Goal: Information Seeking & Learning: Learn about a topic

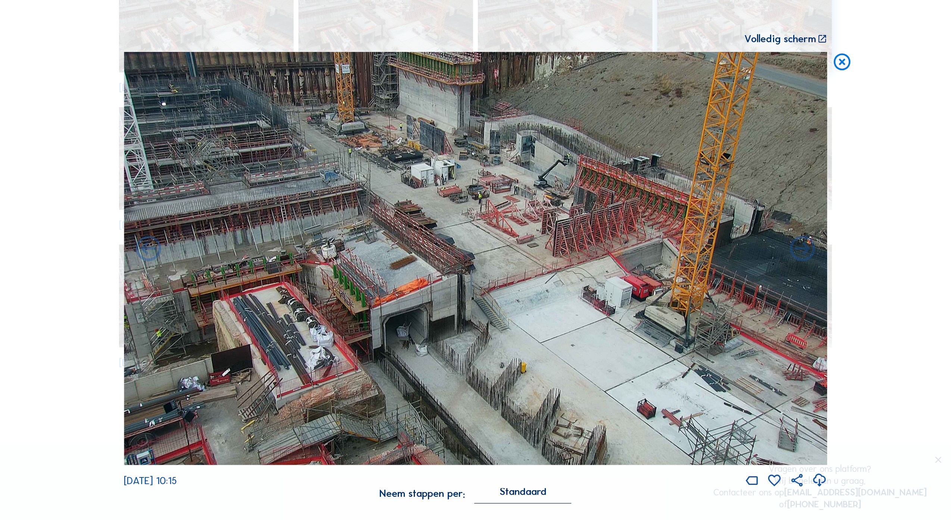
click at [856, 63] on div "Scroll om door de tijd te reizen | Druk op de 'Alt'-[PERSON_NAME] + scroll om t…" at bounding box center [475, 260] width 951 height 520
click at [847, 60] on icon at bounding box center [842, 62] width 20 height 21
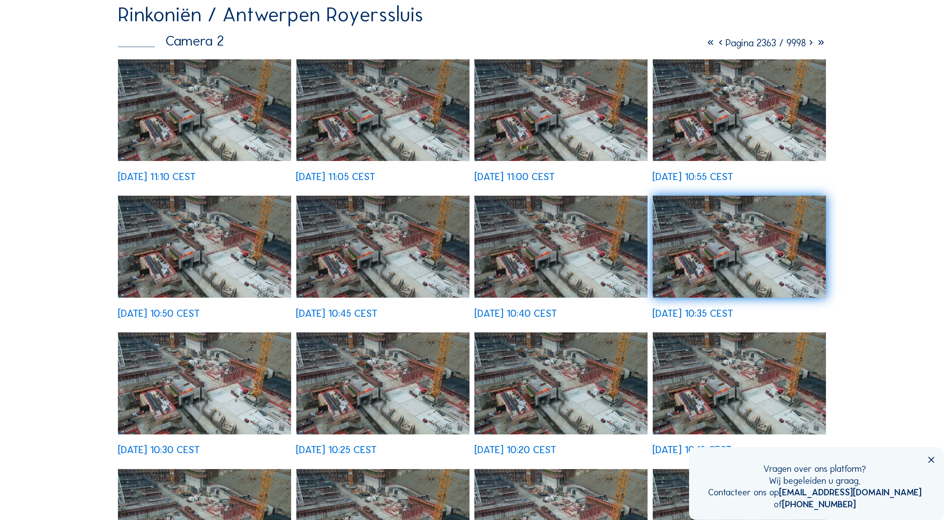
scroll to position [50, 0]
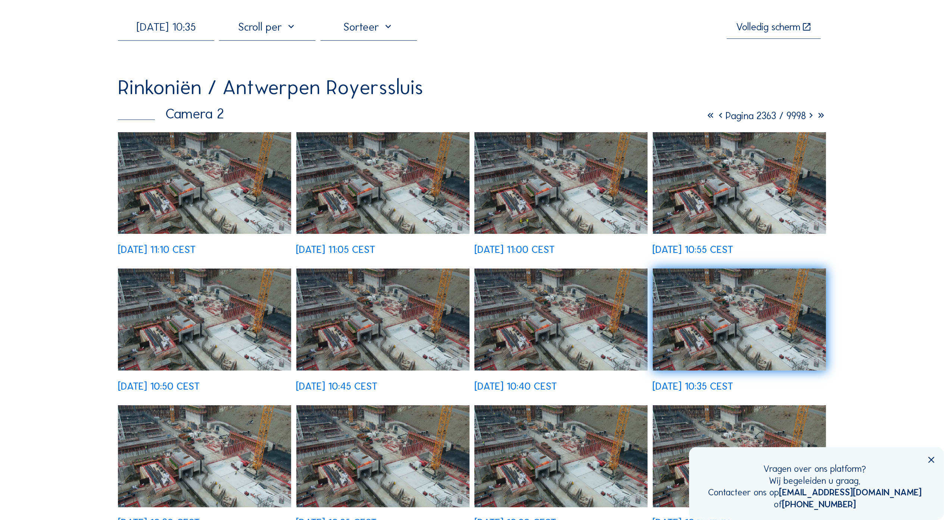
click at [208, 29] on input "[DATE] 10:35" at bounding box center [166, 26] width 96 height 13
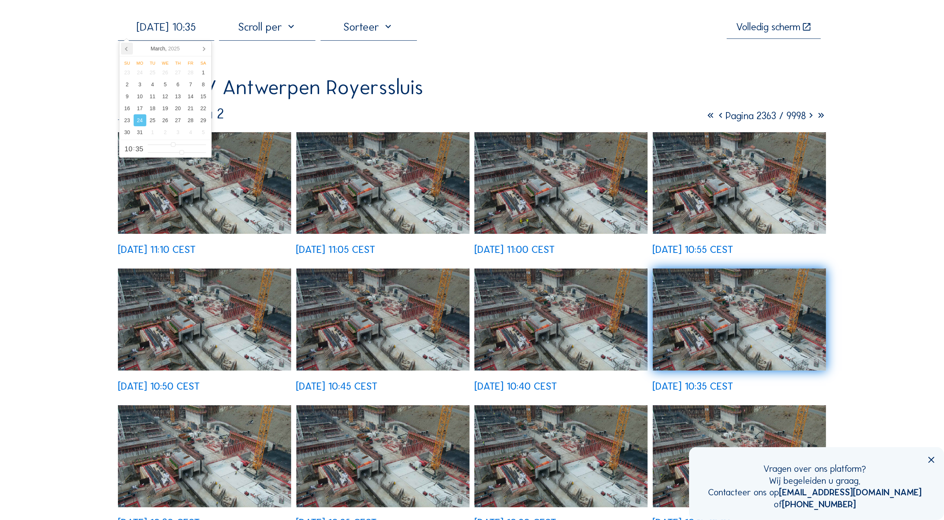
click at [130, 45] on icon at bounding box center [127, 49] width 12 height 12
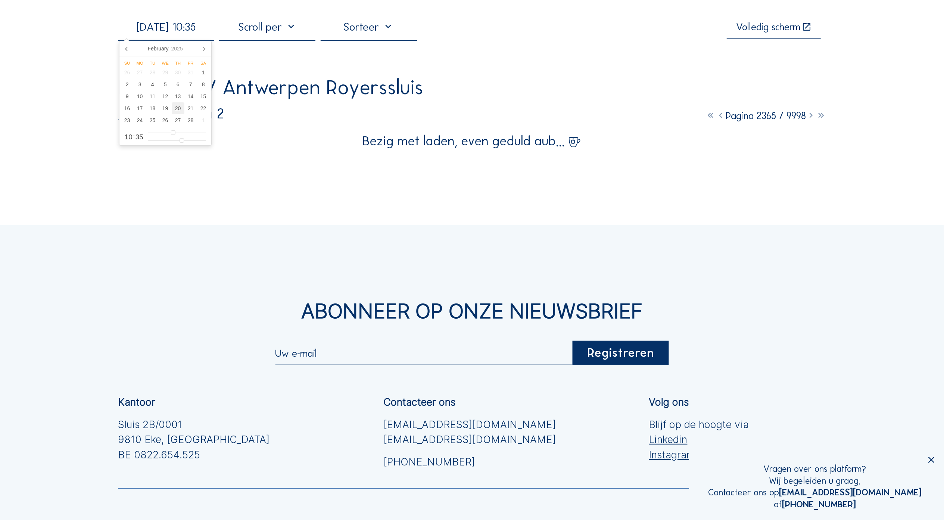
click at [178, 109] on div "20" at bounding box center [178, 108] width 13 height 12
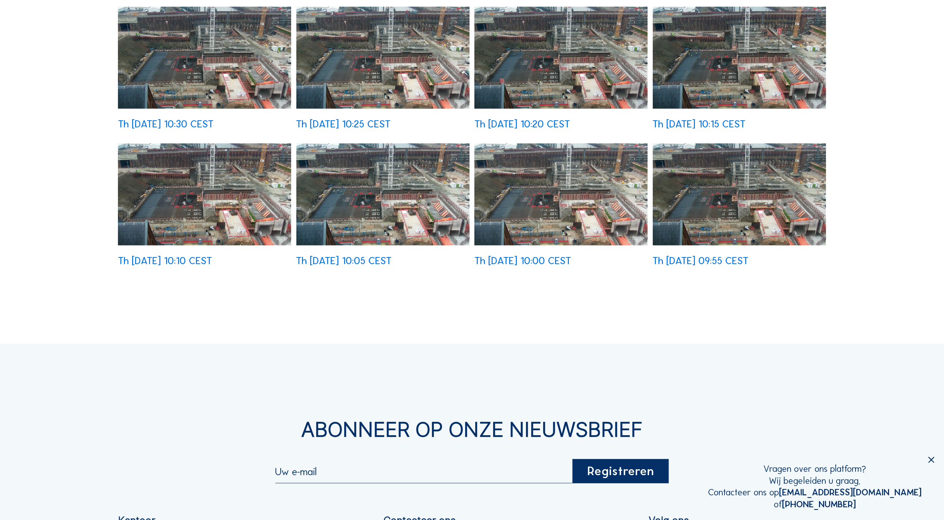
click at [731, 187] on img at bounding box center [739, 194] width 173 height 102
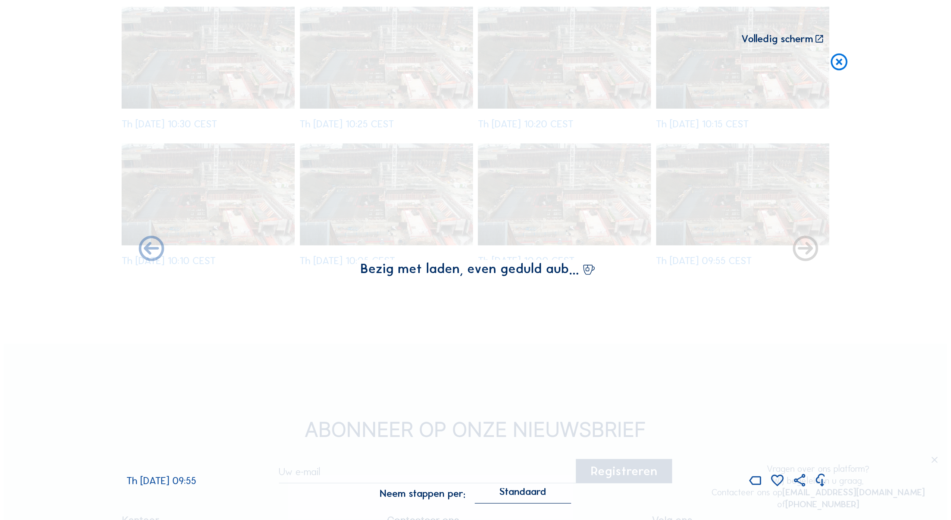
scroll to position [450, 0]
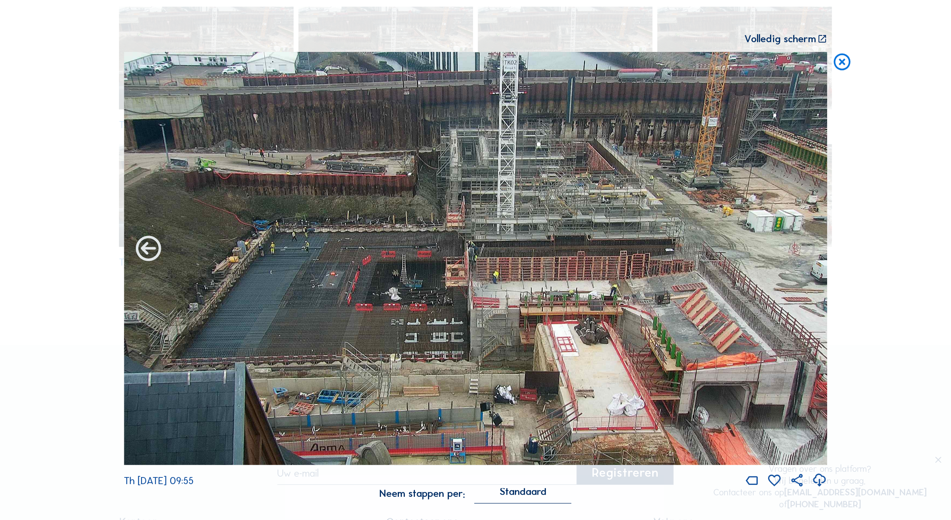
click at [147, 244] on icon at bounding box center [148, 249] width 30 height 30
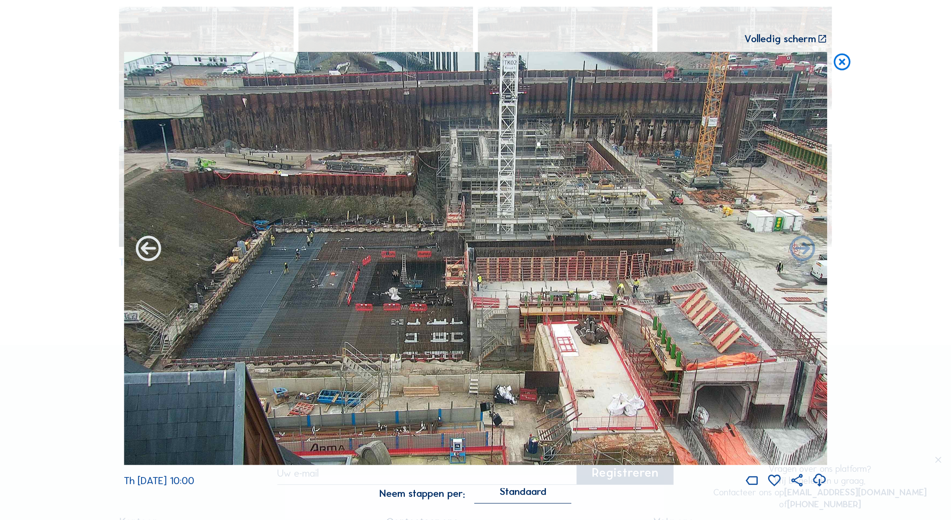
click at [148, 248] on icon at bounding box center [148, 249] width 30 height 30
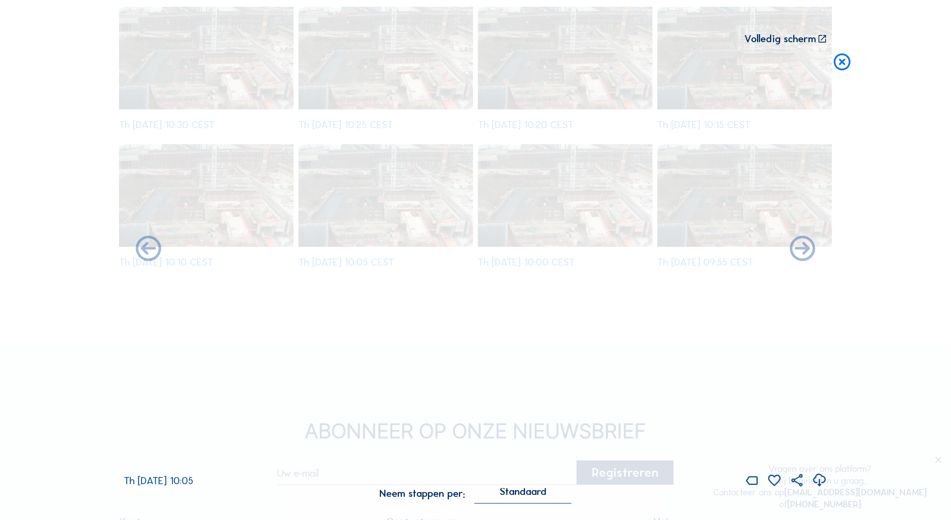
click at [148, 248] on icon at bounding box center [148, 249] width 30 height 30
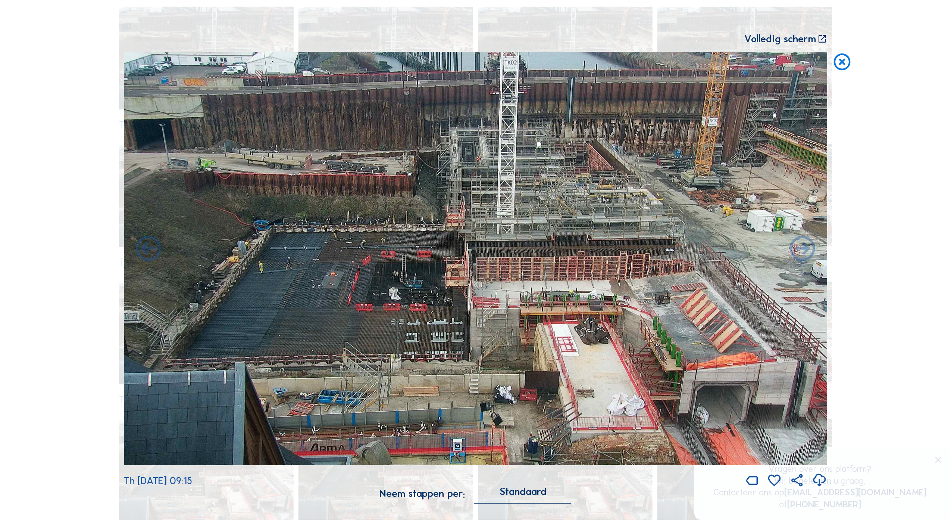
click at [844, 68] on icon at bounding box center [842, 62] width 20 height 21
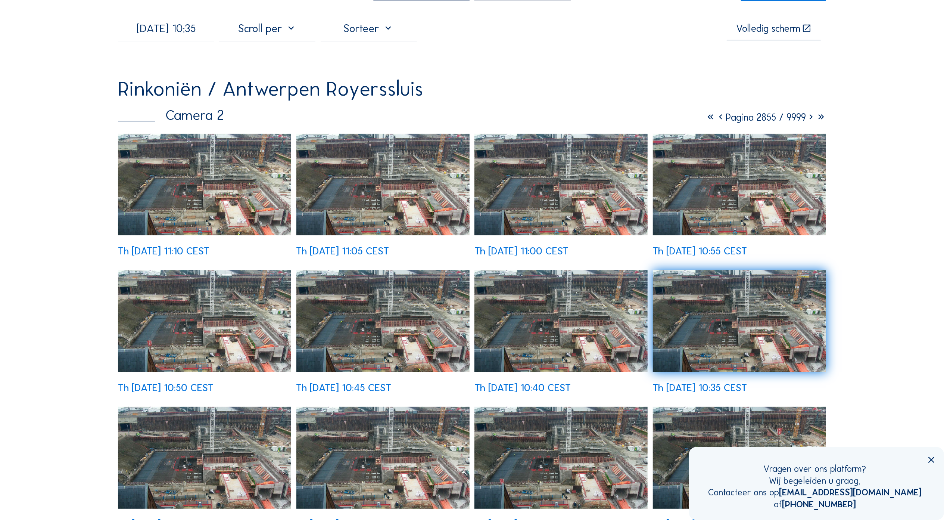
scroll to position [0, 0]
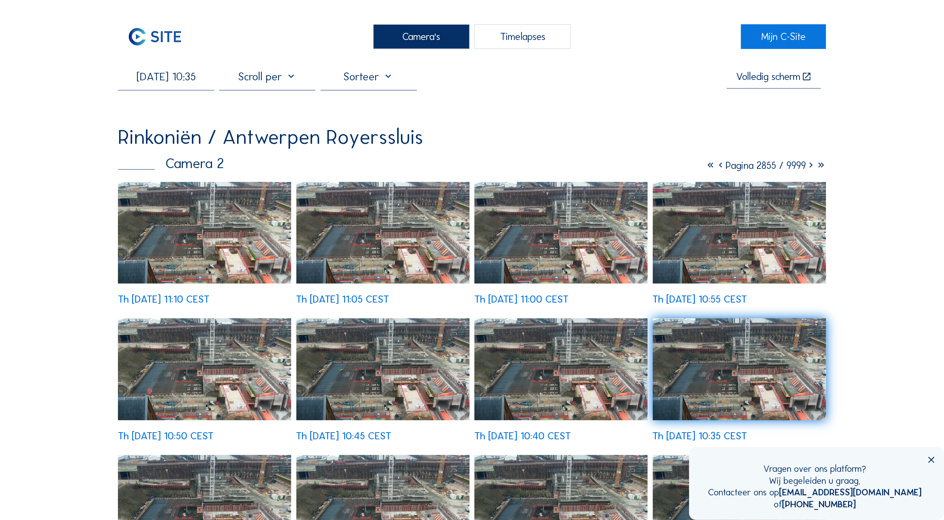
click at [179, 77] on input "[DATE] 10:35" at bounding box center [166, 76] width 96 height 13
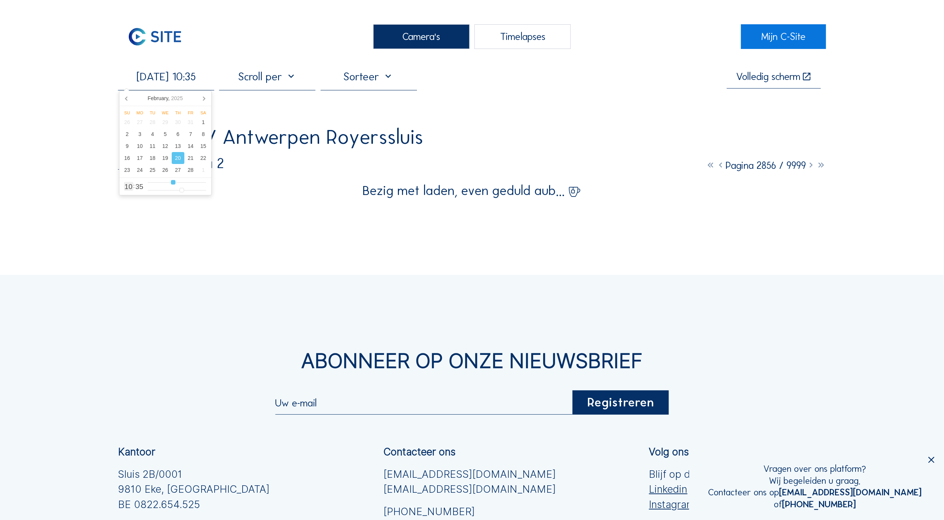
type input "[DATE] 08:35"
type input "8"
type input "[DATE] 07:35"
type input "7"
type input "[DATE] 06:35"
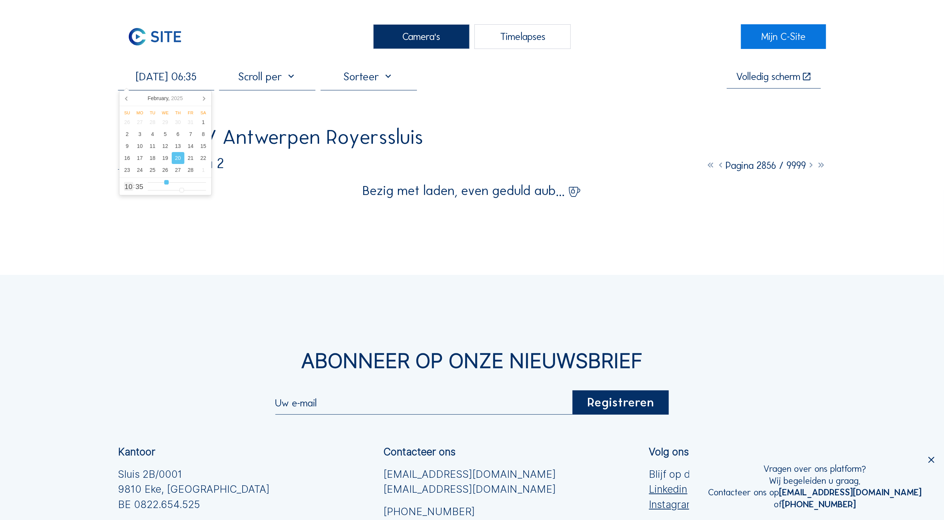
type input "6"
type input "[DATE] 07:35"
type input "7"
type input "[DATE] 08:35"
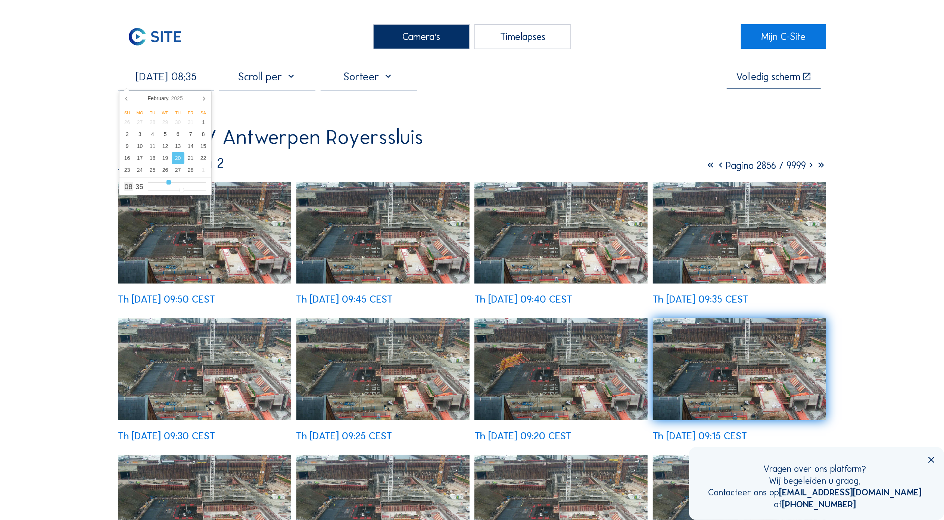
drag, startPoint x: 174, startPoint y: 182, endPoint x: 169, endPoint y: 182, distance: 4.5
type input "8"
click at [169, 182] on input "range" at bounding box center [177, 182] width 58 height 6
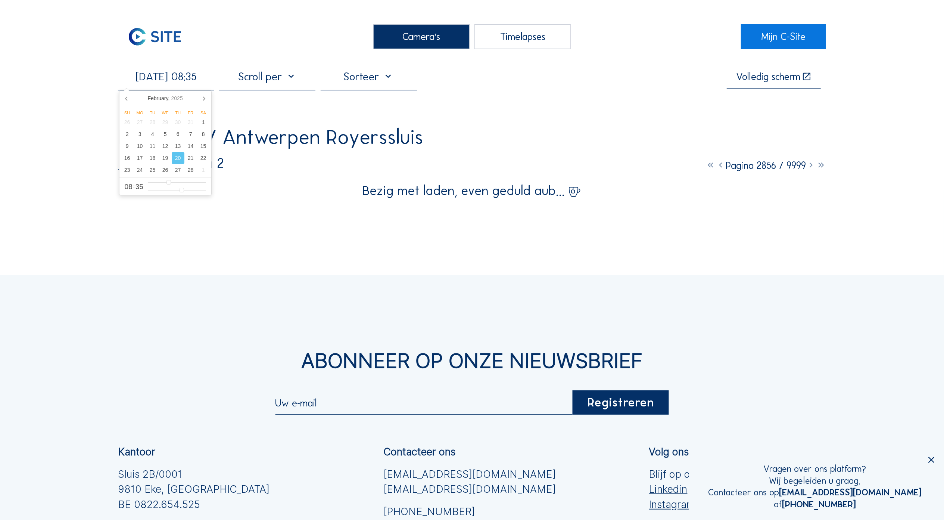
click at [18, 155] on div "Camera's Timelapses Mijn C-Site [DATE] 08:35 Volledig [PERSON_NAME] Rinkoniën /…" at bounding box center [472, 343] width 944 height 686
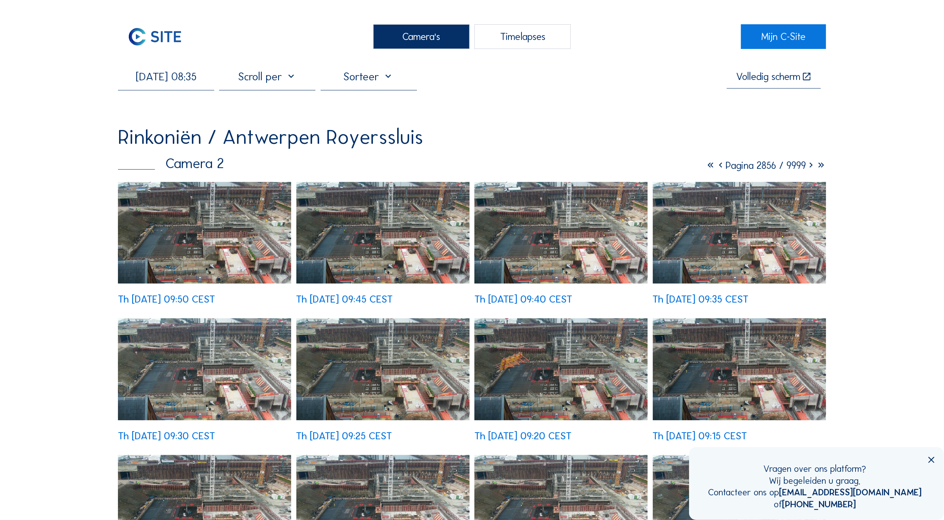
click at [397, 357] on img at bounding box center [382, 369] width 173 height 102
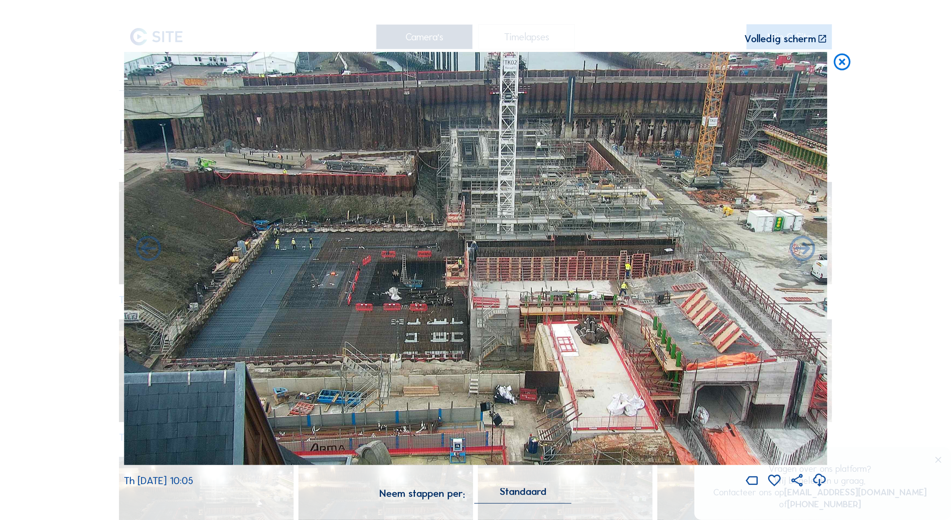
click at [839, 60] on icon at bounding box center [842, 62] width 20 height 21
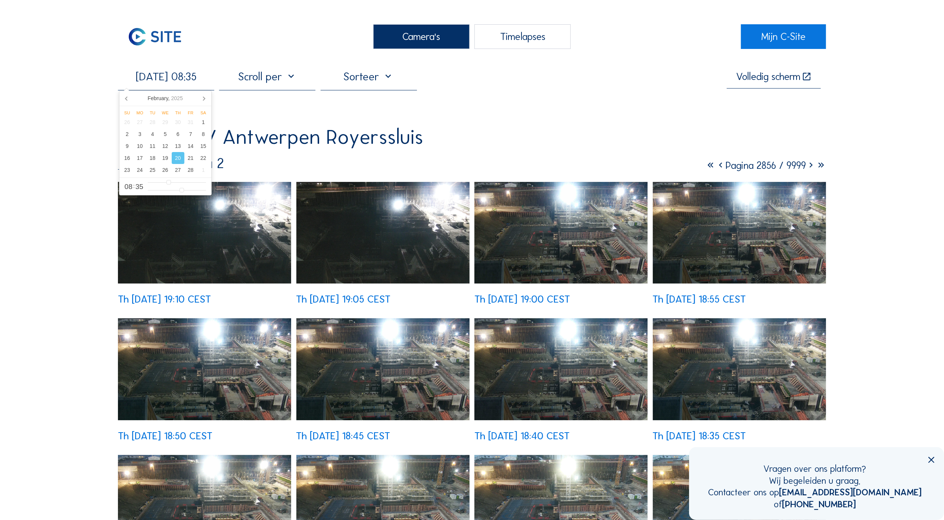
click at [194, 83] on input "[DATE] 08:35" at bounding box center [166, 76] width 96 height 13
click at [201, 100] on icon at bounding box center [204, 98] width 12 height 12
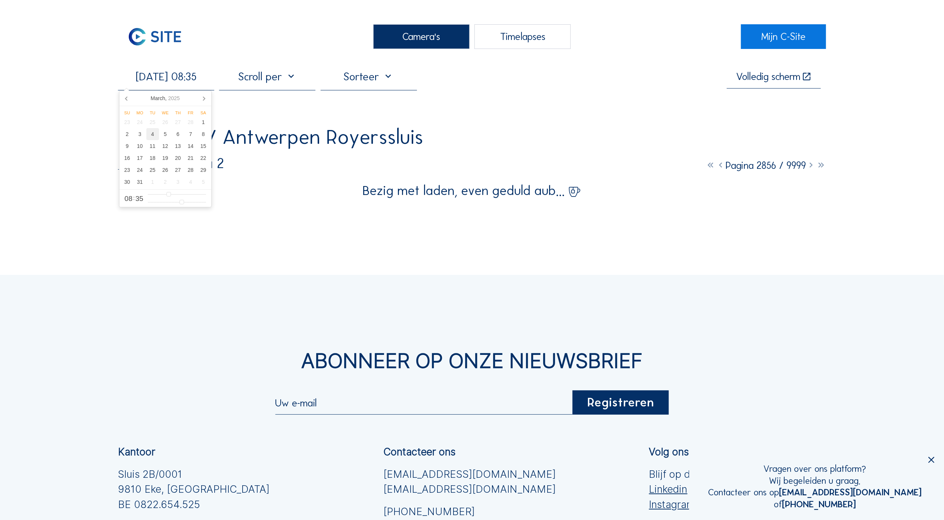
click at [157, 137] on div "4" at bounding box center [152, 134] width 13 height 12
click at [81, 156] on div "Camera's Timelapses Mijn C-Site [DATE] 08:35 Volledig [PERSON_NAME] Rinkoniën /…" at bounding box center [472, 343] width 944 height 686
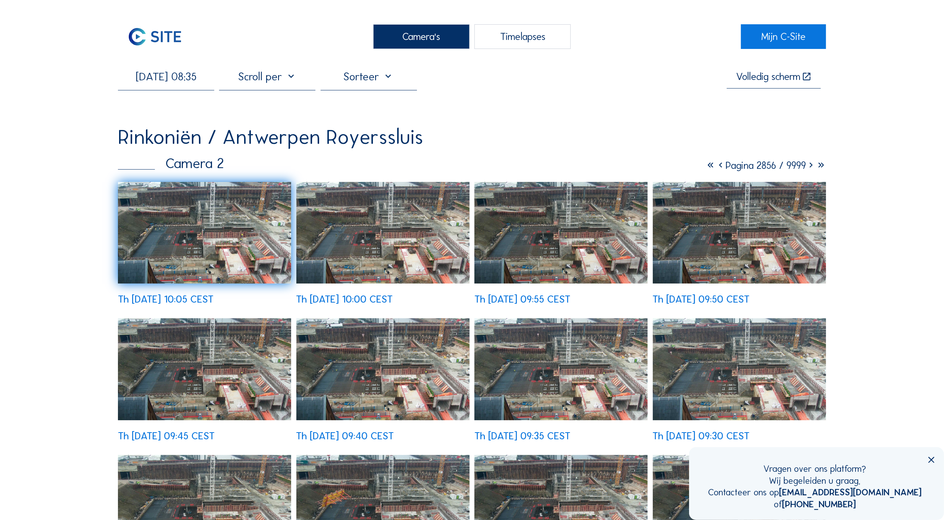
click at [185, 222] on img at bounding box center [204, 233] width 173 height 102
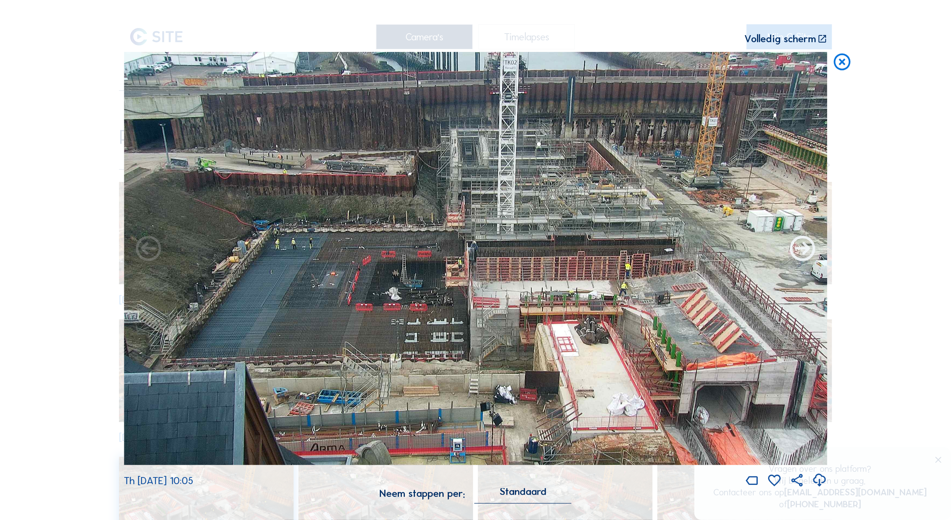
click at [801, 249] on icon at bounding box center [802, 249] width 30 height 30
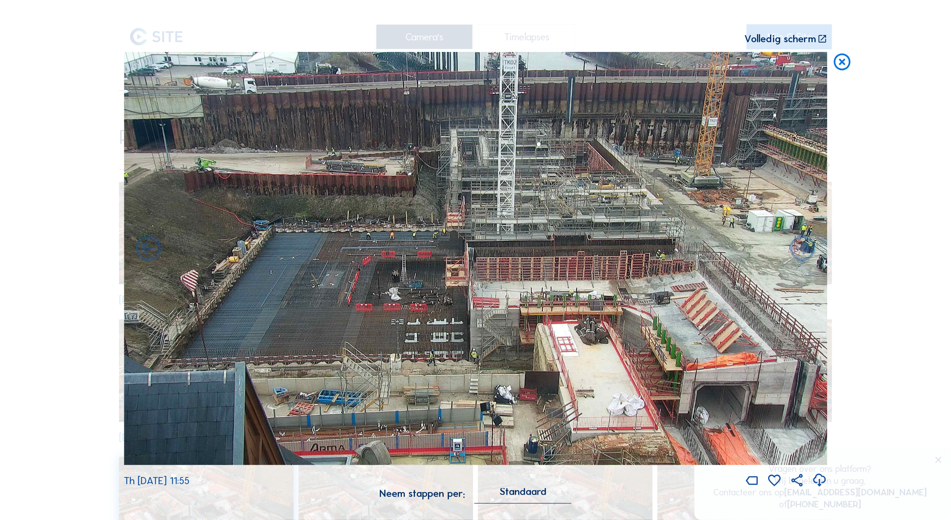
drag, startPoint x: 845, startPoint y: 65, endPoint x: 645, endPoint y: 120, distance: 207.6
click at [845, 65] on icon at bounding box center [842, 62] width 20 height 21
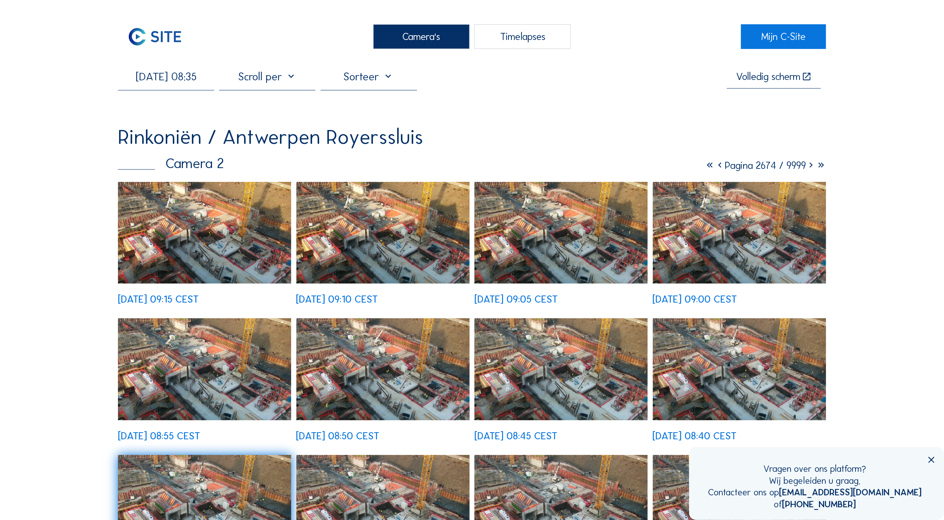
click at [157, 89] on div "[DATE] 08:35" at bounding box center [166, 80] width 96 height 20
click at [157, 79] on input "[DATE] 08:35" at bounding box center [166, 76] width 96 height 13
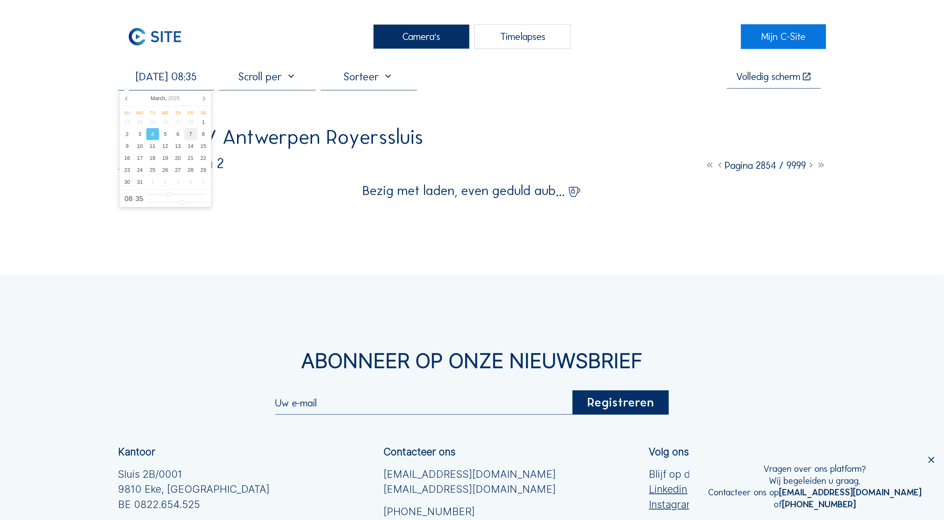
click at [192, 137] on div "7" at bounding box center [190, 134] width 13 height 12
click at [57, 190] on div "Camera's Timelapses Mijn C-Site [DATE] 08:35 Volledig [PERSON_NAME] Rinkoniën /…" at bounding box center [472, 343] width 944 height 686
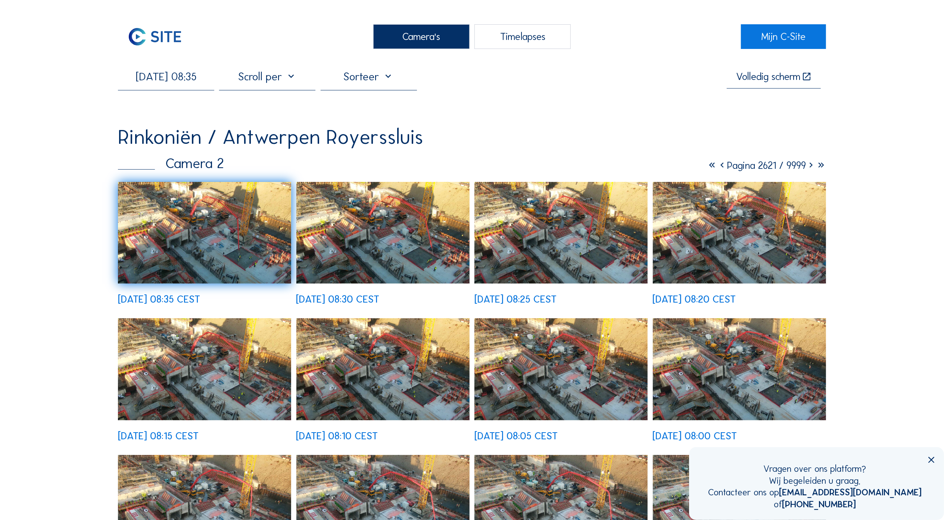
click at [219, 237] on img at bounding box center [204, 233] width 173 height 102
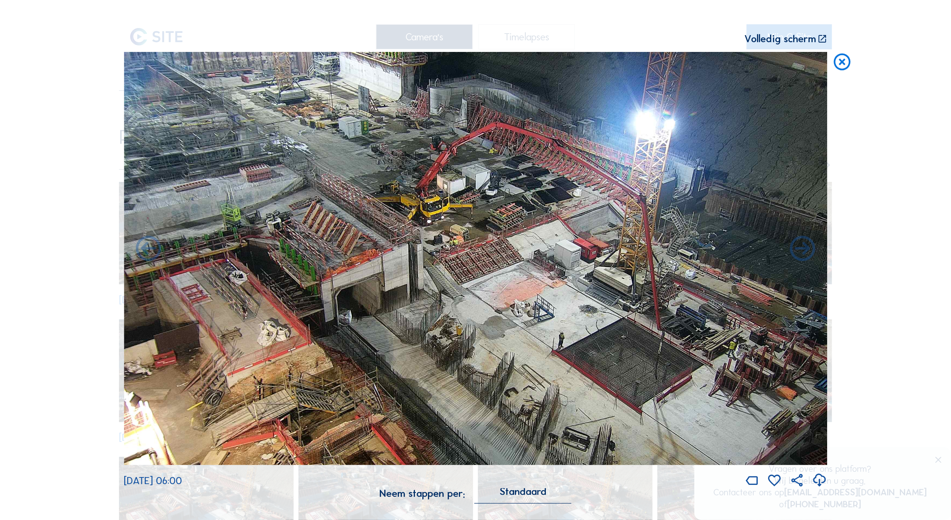
click at [830, 62] on div "Scroll om door de tijd te reizen | Druk op de 'Alt'-[PERSON_NAME] + scroll om t…" at bounding box center [475, 260] width 951 height 520
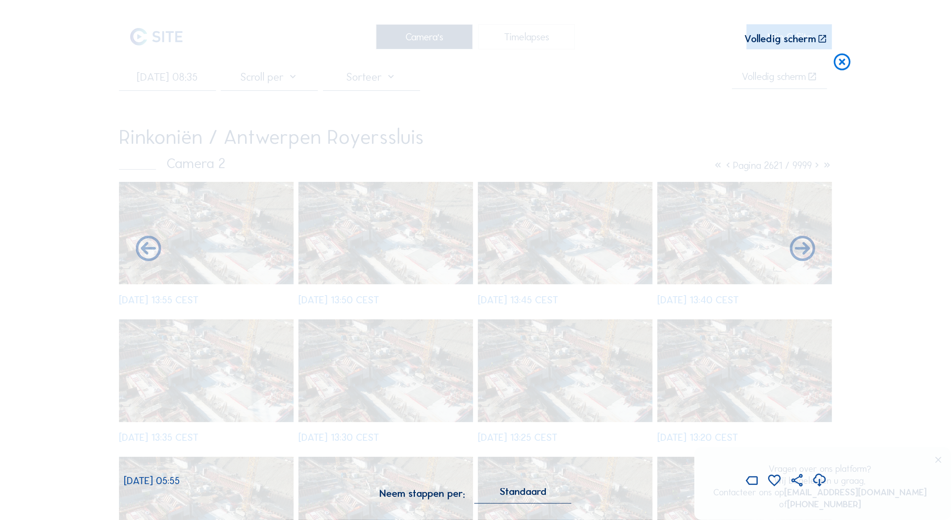
click at [840, 65] on icon at bounding box center [842, 62] width 20 height 21
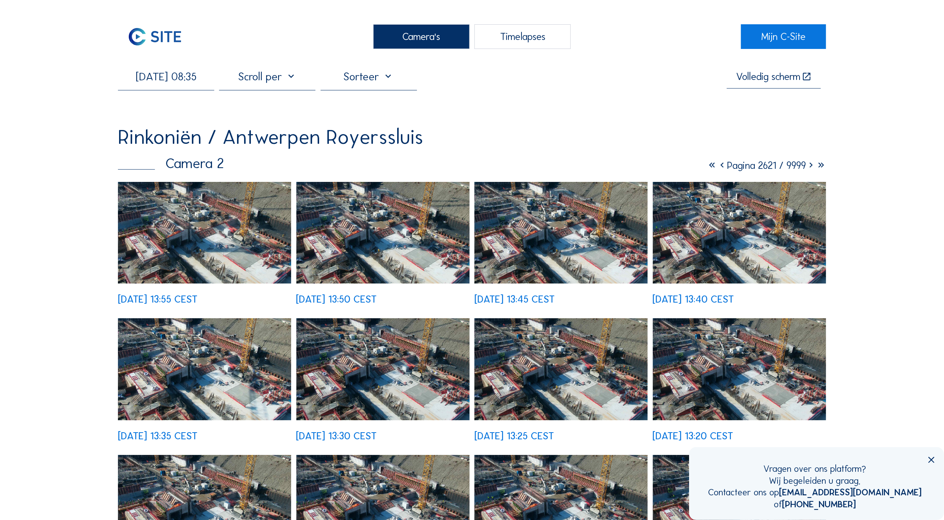
click at [193, 78] on input "[DATE] 08:35" at bounding box center [166, 76] width 96 height 13
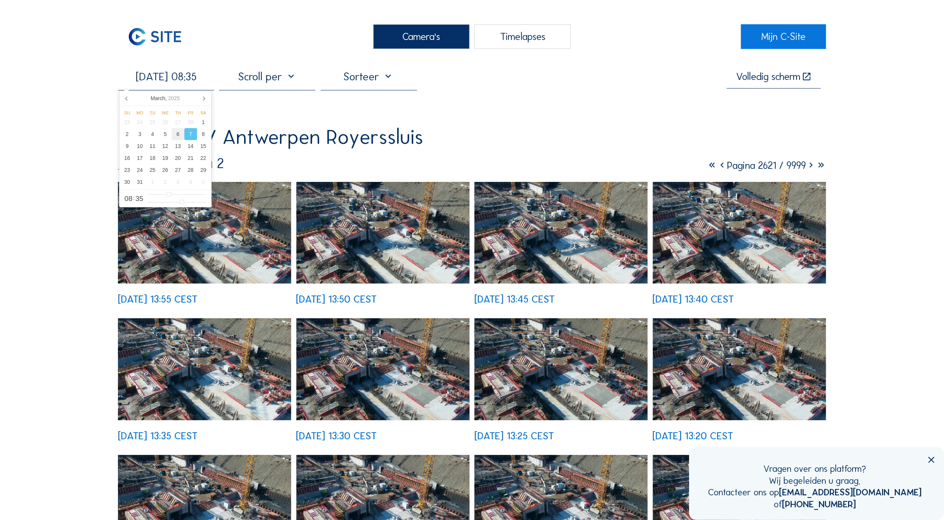
click at [180, 136] on div "6" at bounding box center [178, 134] width 13 height 12
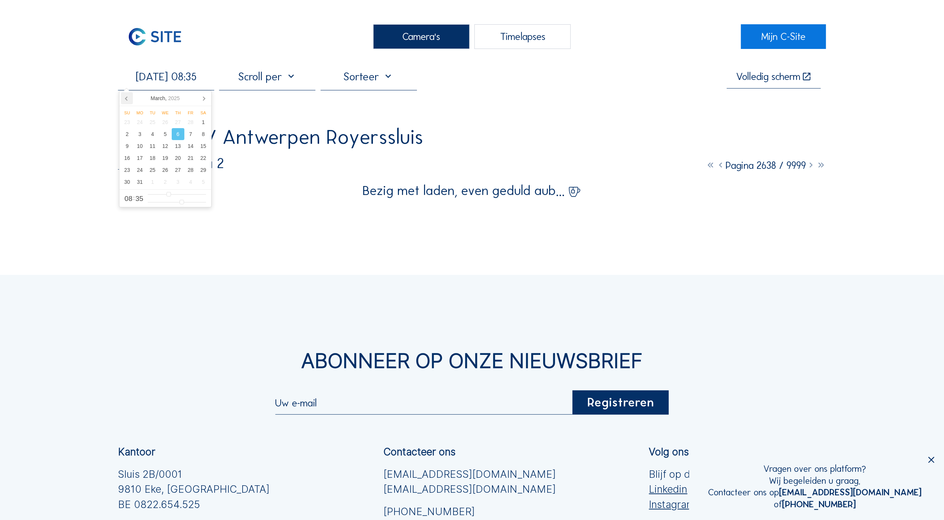
click at [127, 96] on icon at bounding box center [127, 98] width 12 height 12
click at [127, 169] on div "23" at bounding box center [127, 170] width 13 height 12
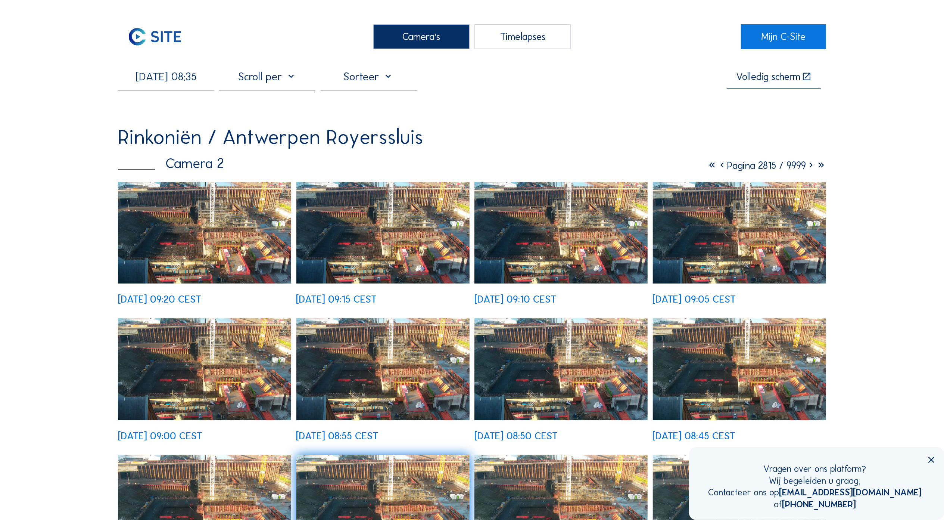
click at [399, 354] on img at bounding box center [382, 369] width 173 height 102
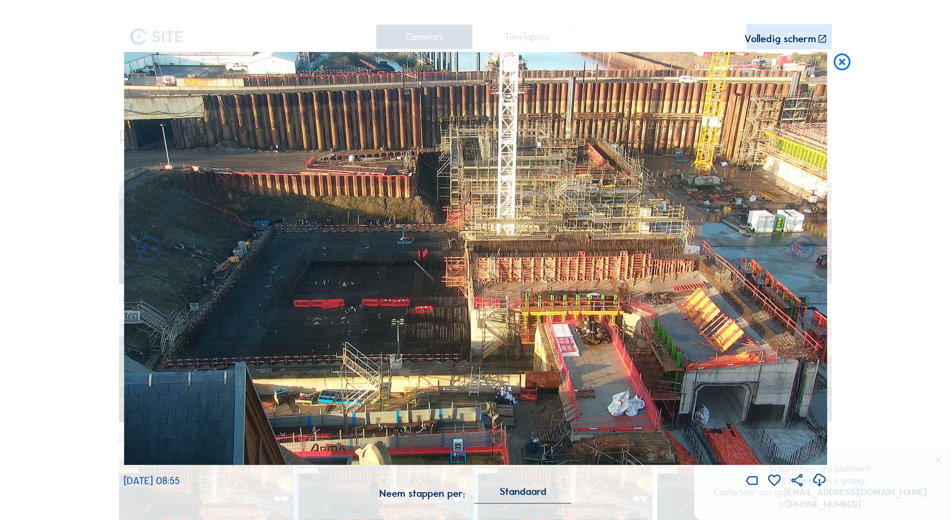
click at [836, 56] on icon at bounding box center [842, 62] width 20 height 21
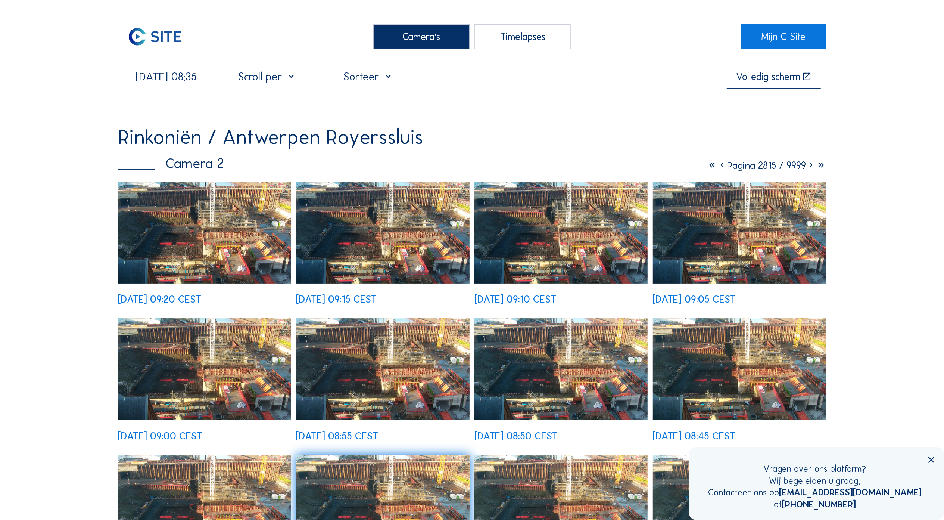
click at [177, 70] on input "[DATE] 08:35" at bounding box center [166, 76] width 96 height 13
click at [208, 93] on icon at bounding box center [204, 98] width 12 height 12
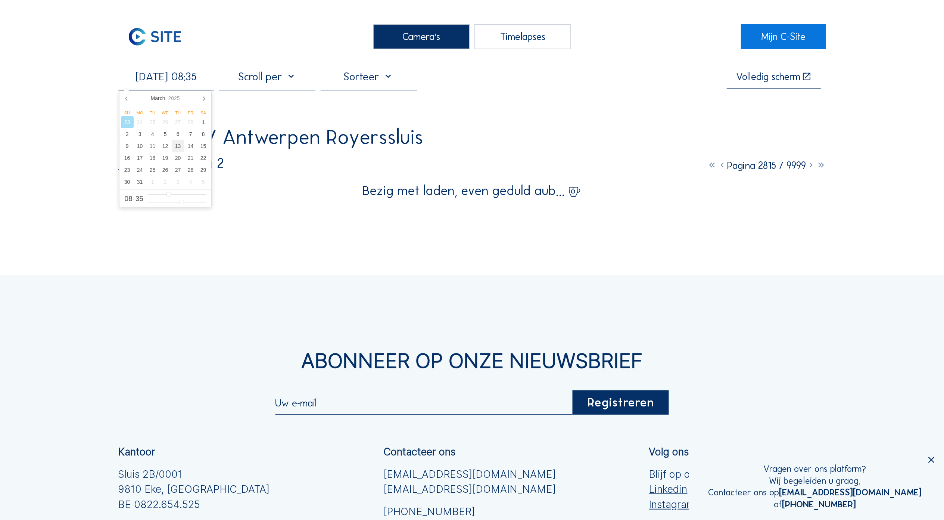
click at [177, 149] on div "13" at bounding box center [178, 146] width 13 height 12
click at [447, 247] on div "Camera's Timelapses Mijn C-Site [DATE] 08:35 Volledig [PERSON_NAME] Rinkoniën /…" at bounding box center [472, 343] width 944 height 686
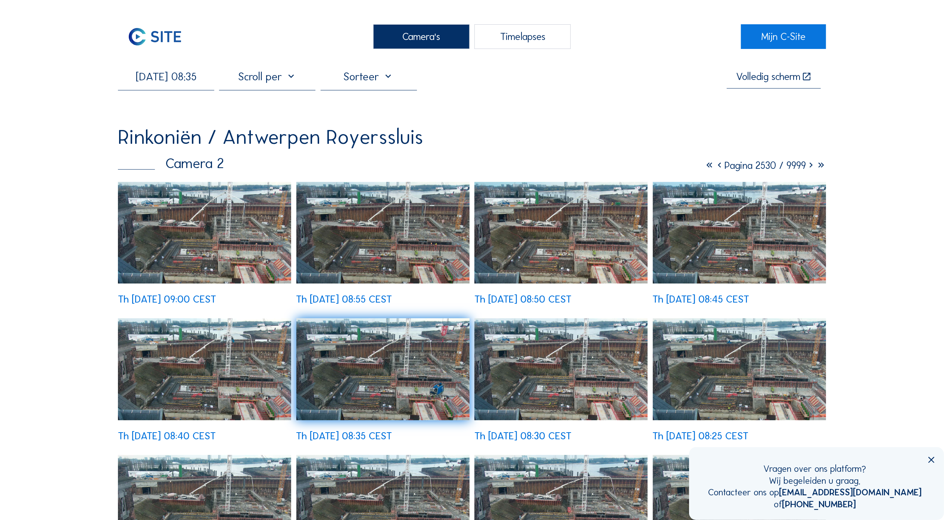
click at [387, 230] on img at bounding box center [382, 233] width 173 height 102
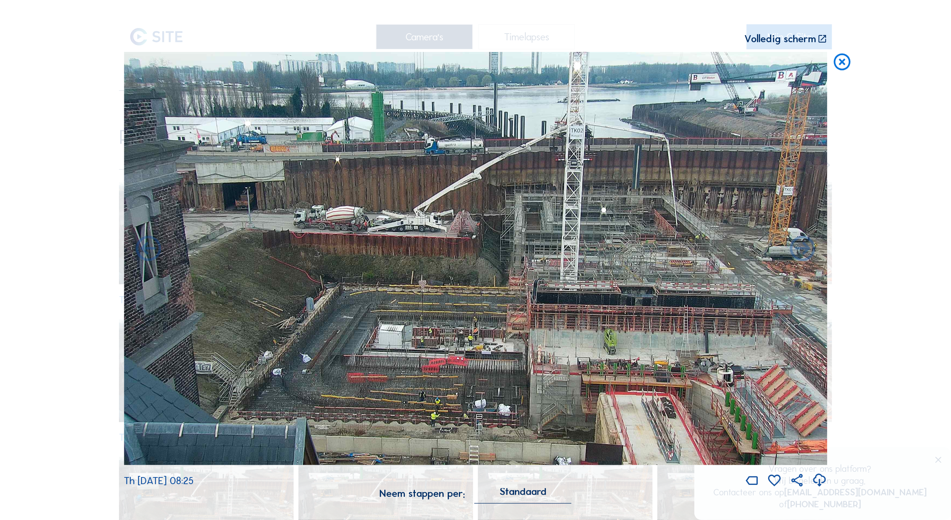
click at [842, 63] on icon at bounding box center [842, 62] width 20 height 21
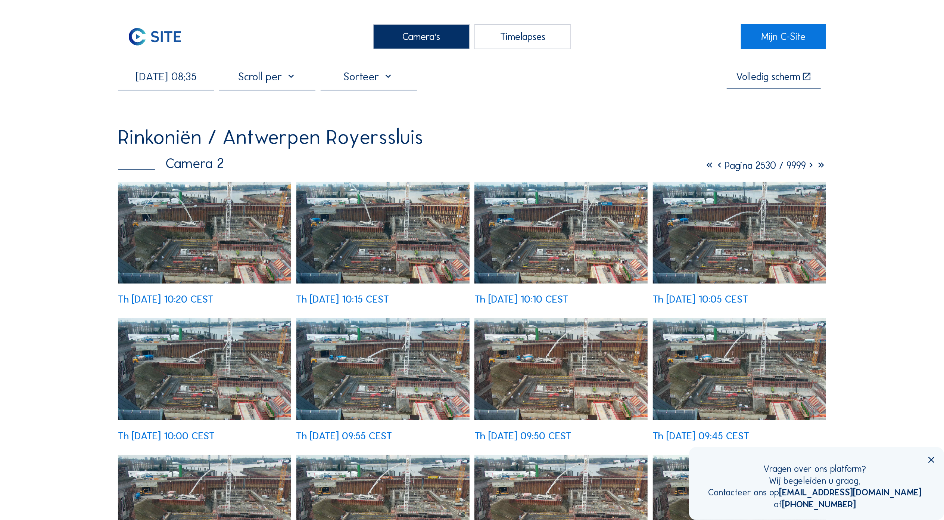
click at [202, 86] on div "[DATE] 08:35" at bounding box center [166, 80] width 96 height 20
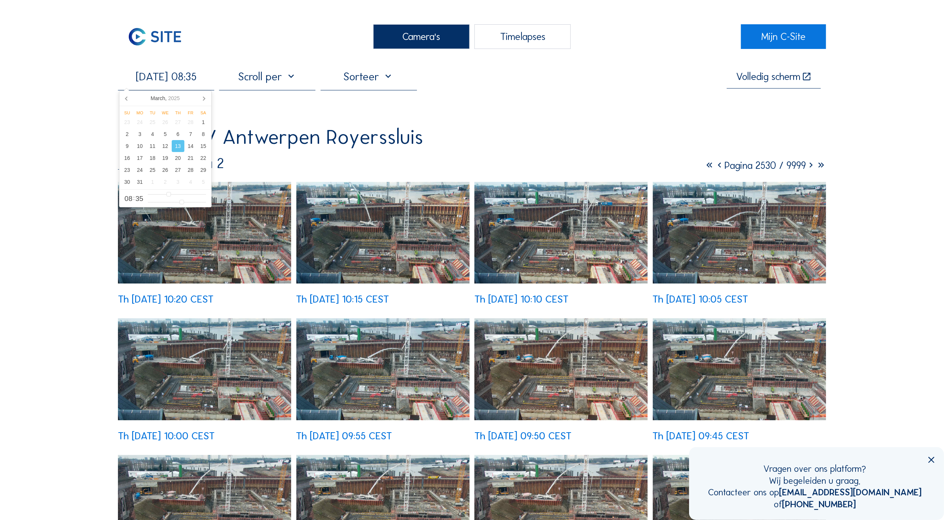
click at [199, 81] on input "[DATE] 08:35" at bounding box center [166, 76] width 96 height 13
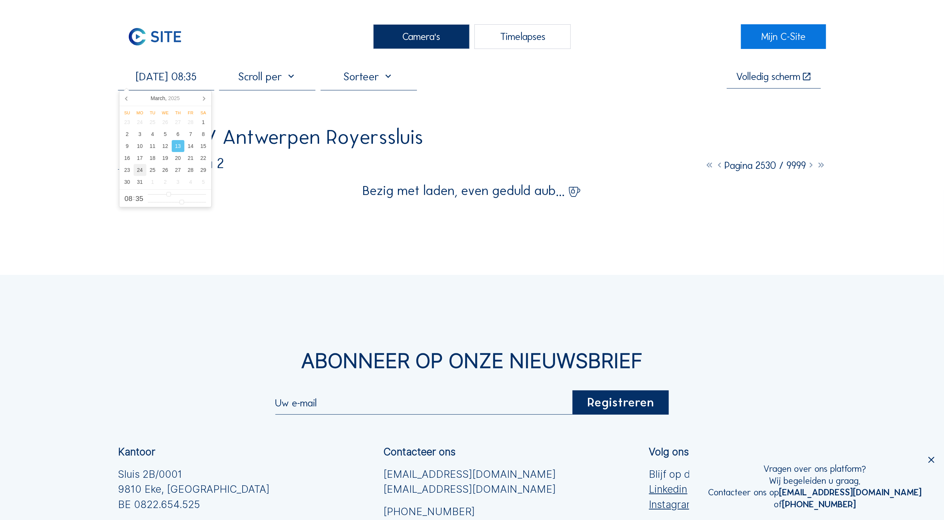
click at [137, 172] on div "24" at bounding box center [140, 170] width 13 height 12
type input "[DATE] 08:35"
